Goal: Information Seeking & Learning: Find specific page/section

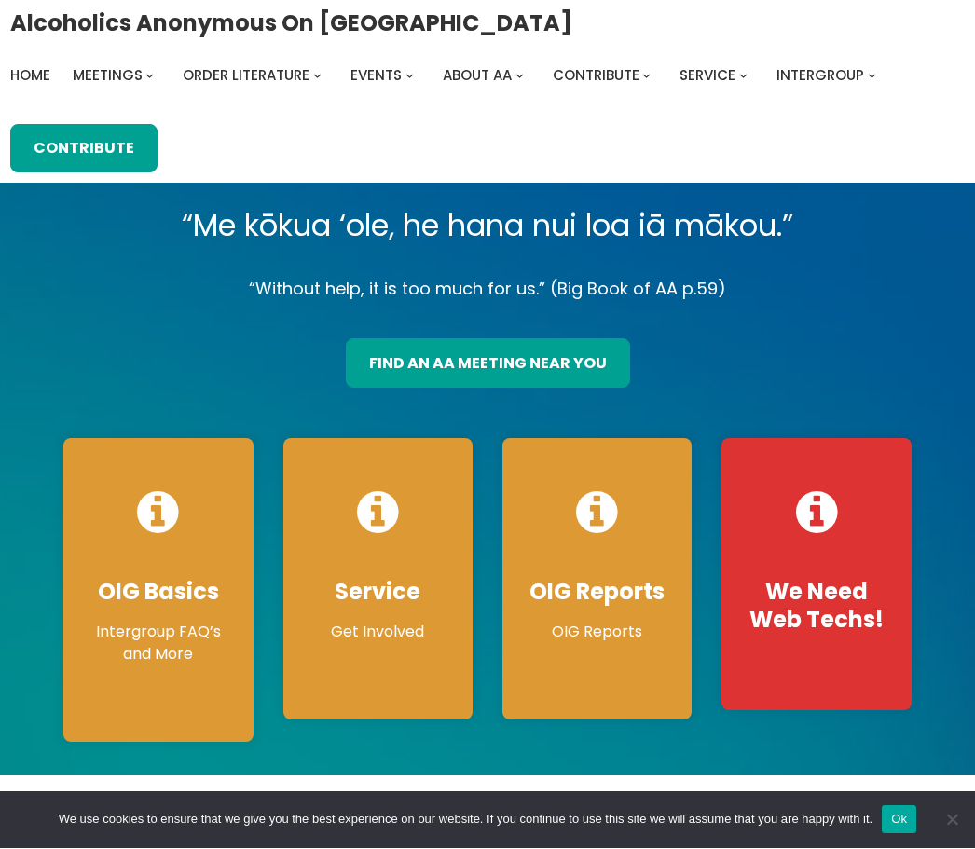
scroll to position [4, 0]
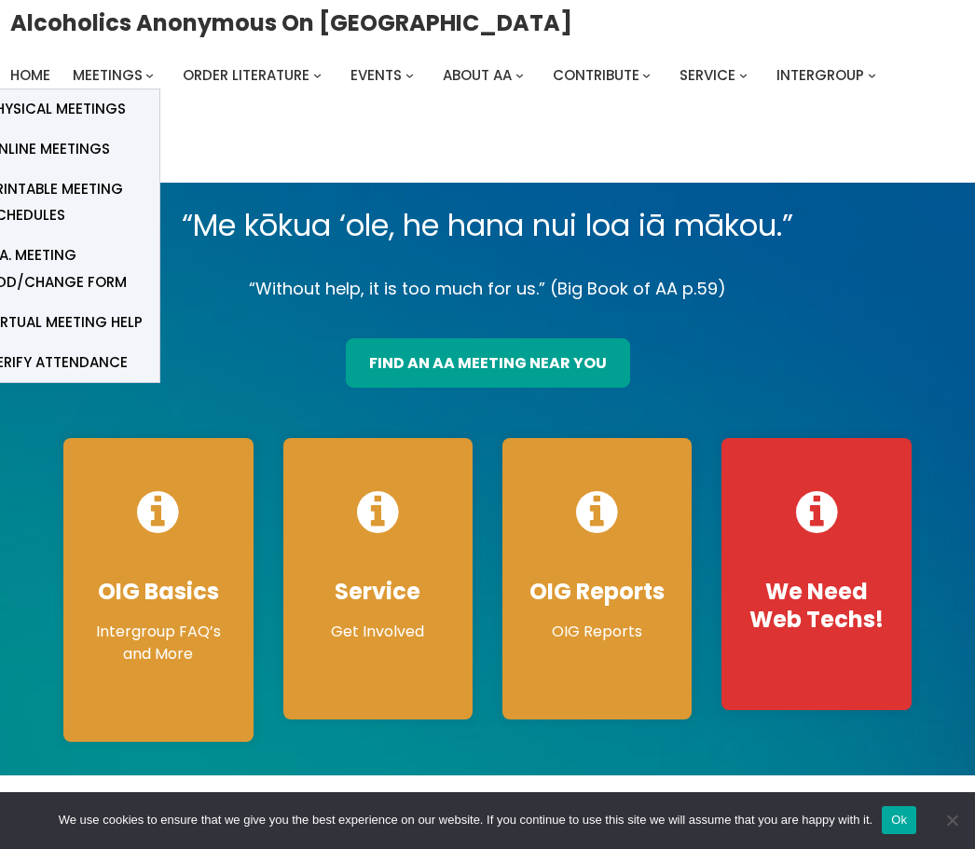
click at [97, 141] on span "Online Meetings" at bounding box center [48, 149] width 123 height 26
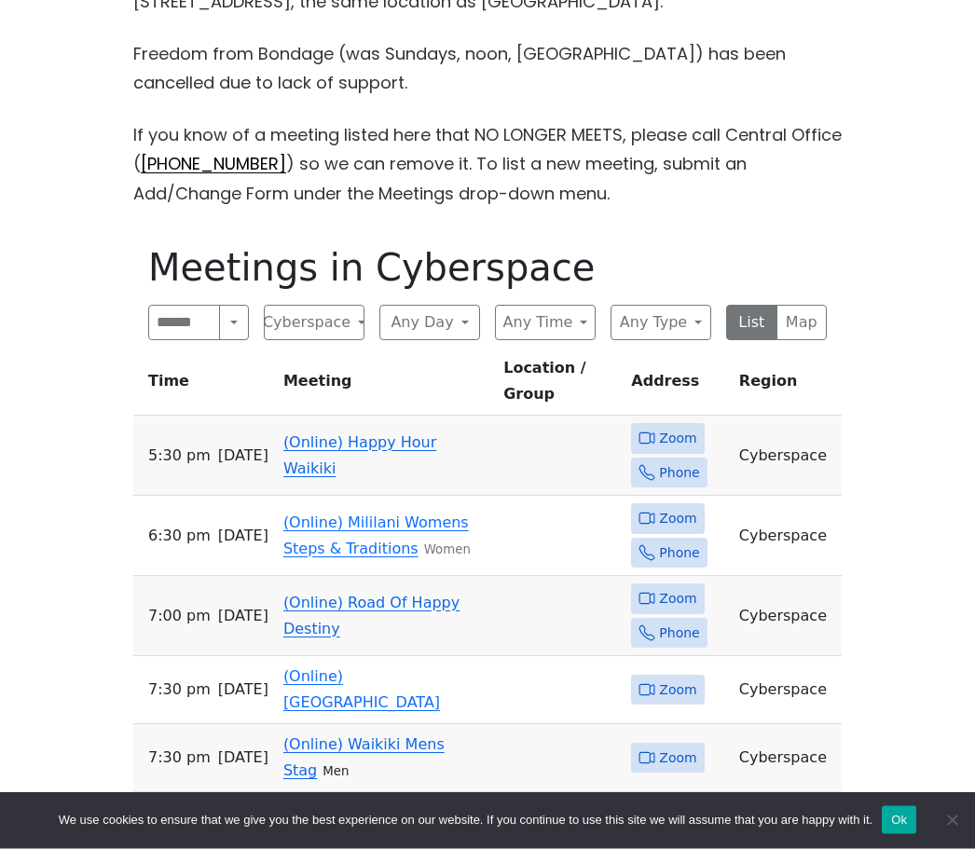
scroll to position [604, 0]
click at [440, 307] on button "Any Day" at bounding box center [429, 322] width 101 height 35
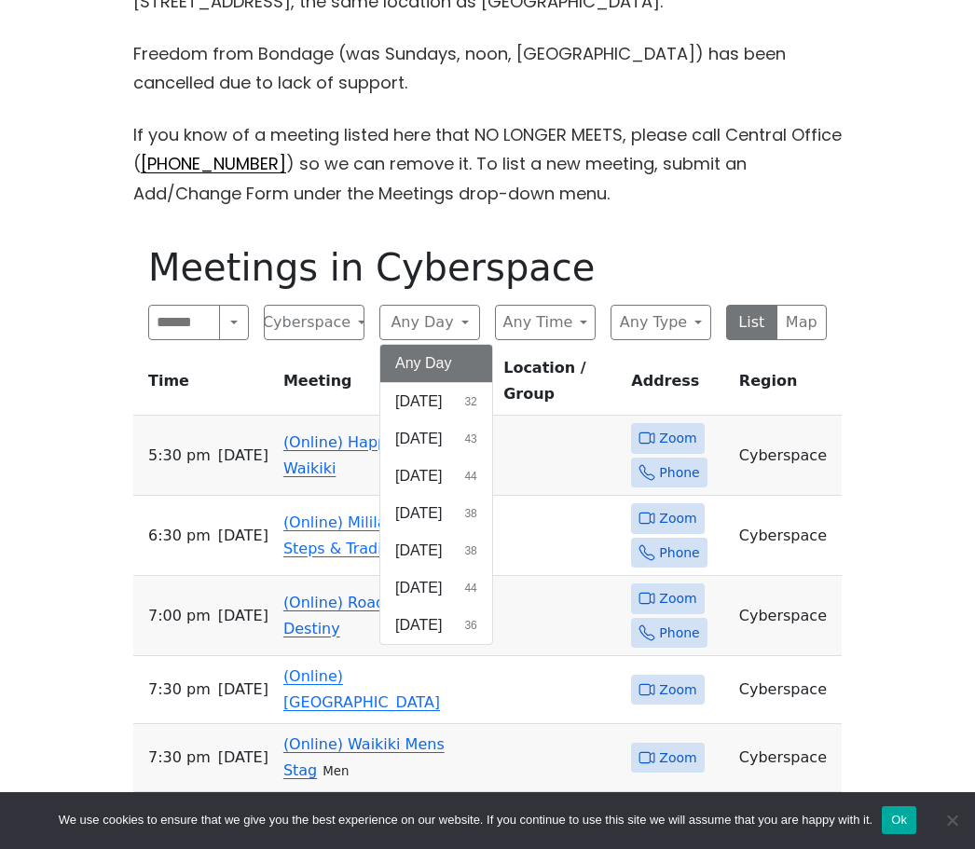
click at [476, 431] on span "43" at bounding box center [470, 439] width 12 height 17
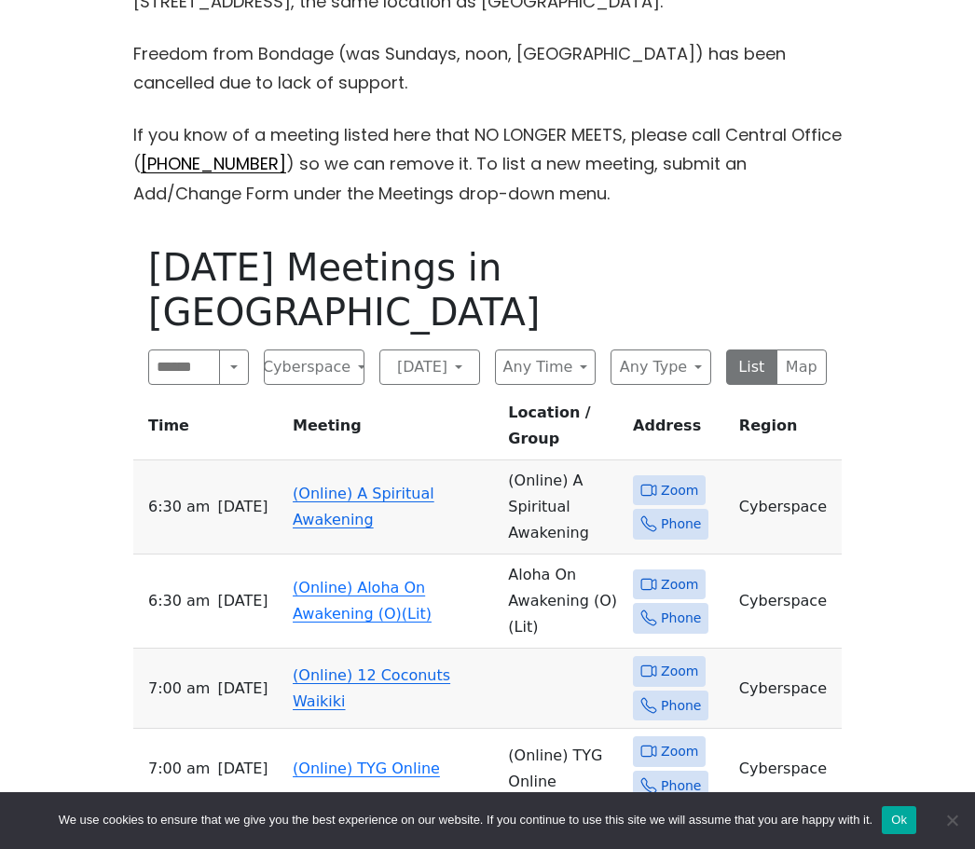
click at [578, 350] on button "Any Time" at bounding box center [545, 367] width 101 height 35
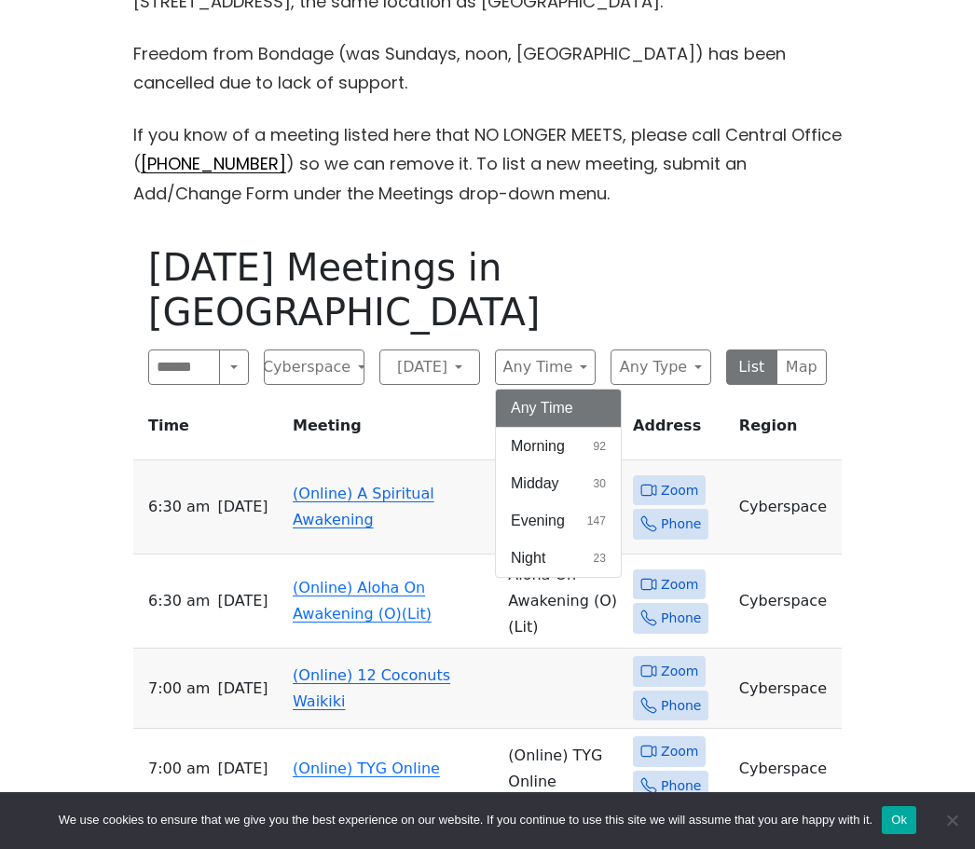
click at [586, 503] on button "Evening 147" at bounding box center [558, 521] width 125 height 37
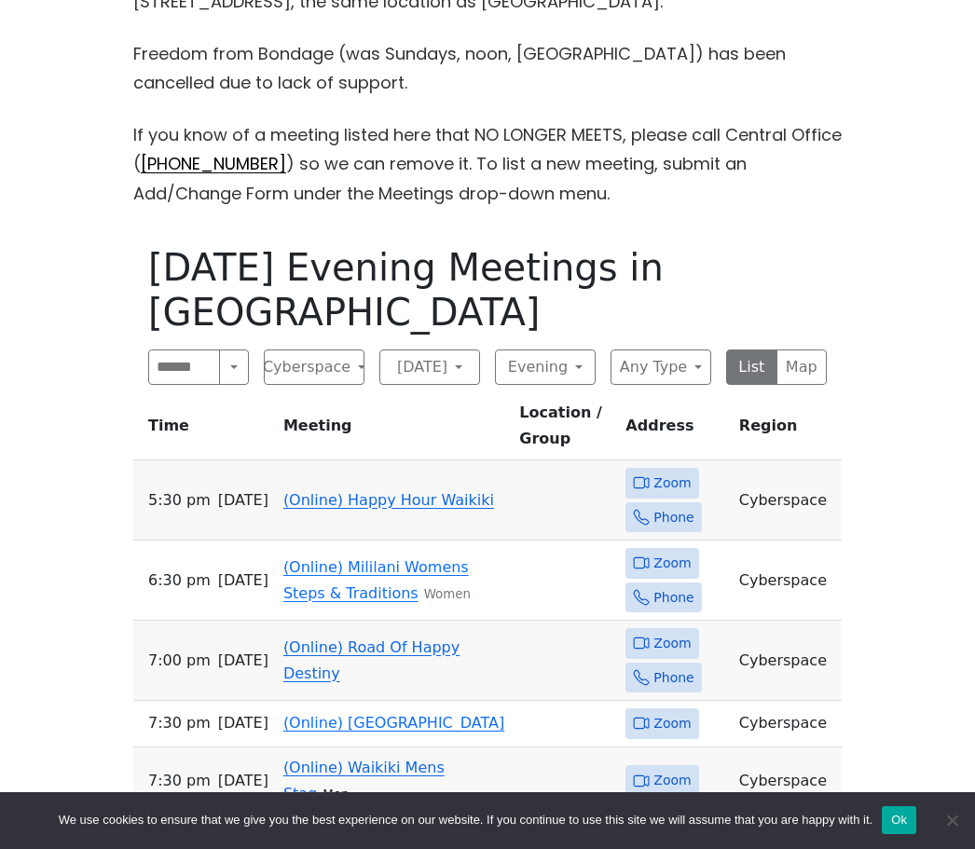
click at [676, 472] on span "Zoom" at bounding box center [672, 483] width 37 height 23
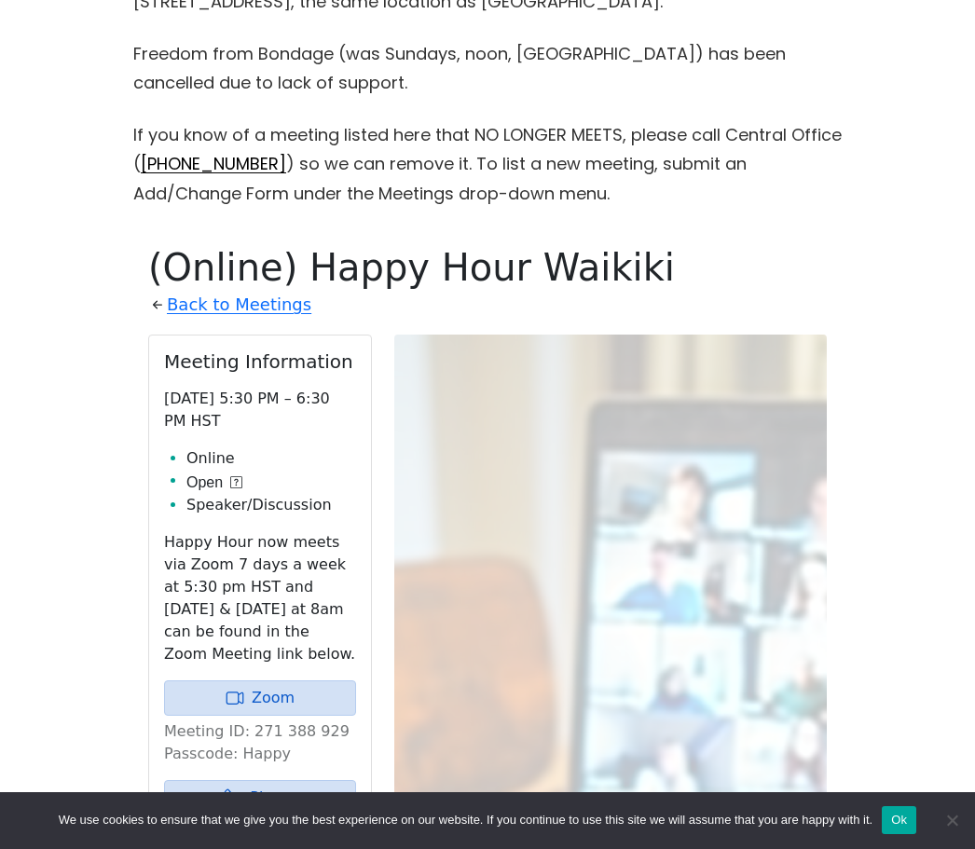
scroll to position [832, 0]
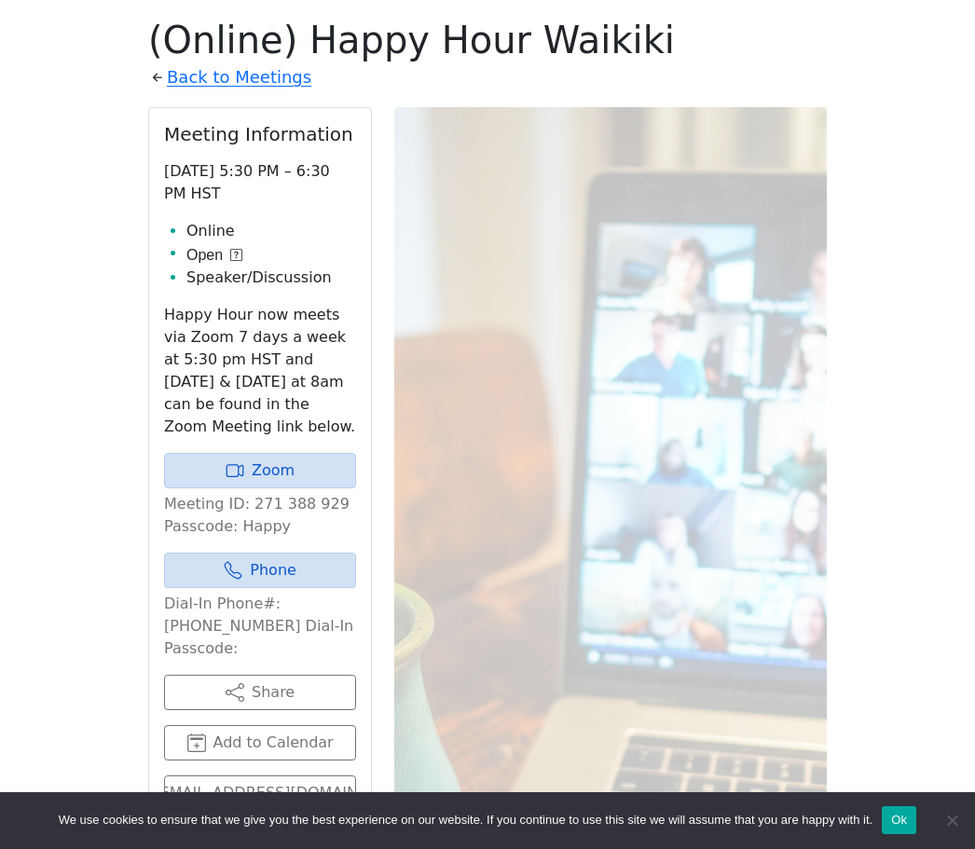
click at [307, 460] on link "Zoom" at bounding box center [260, 470] width 192 height 35
